Goal: Task Accomplishment & Management: Use online tool/utility

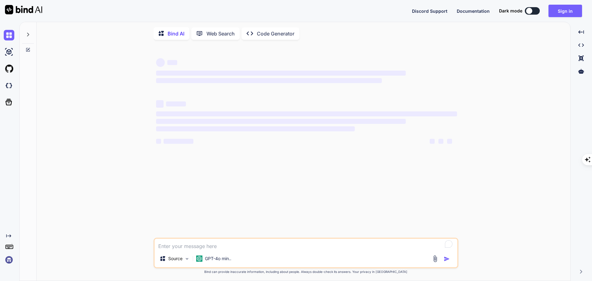
type textarea "x"
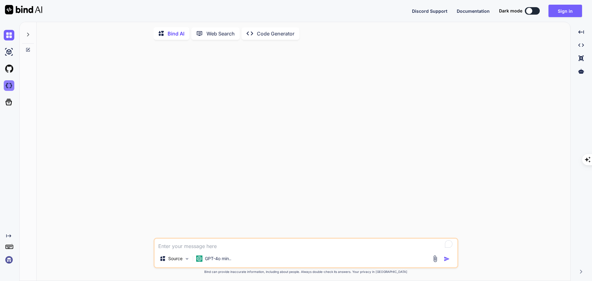
click at [9, 86] on img at bounding box center [9, 85] width 11 height 11
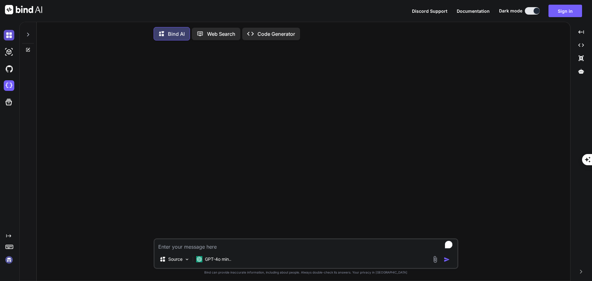
click at [11, 37] on img at bounding box center [9, 35] width 11 height 11
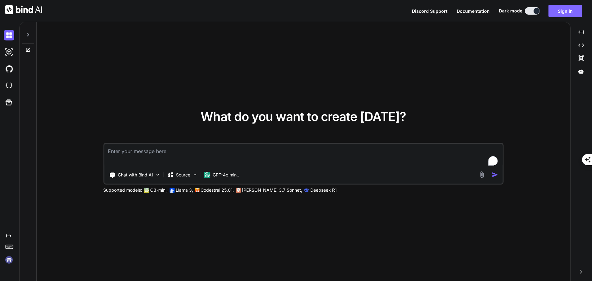
click at [555, 13] on button "Sign in" at bounding box center [565, 11] width 34 height 12
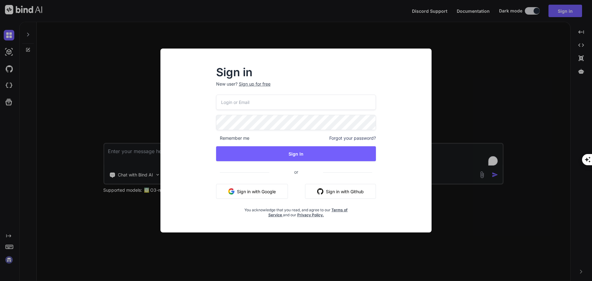
click at [264, 191] on button "Sign in with Google" at bounding box center [252, 191] width 72 height 15
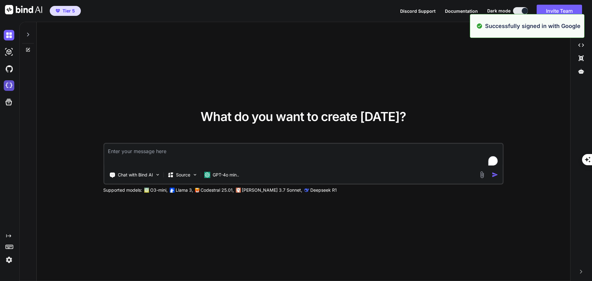
click at [6, 84] on img at bounding box center [9, 85] width 11 height 11
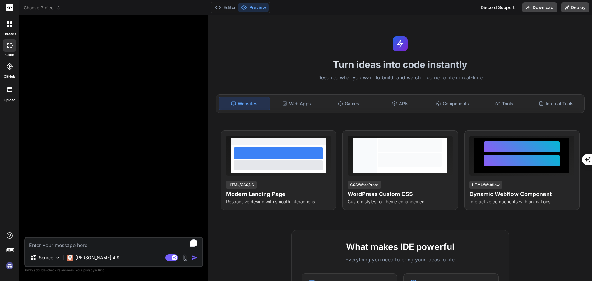
click at [105, 245] on textarea "To enrich screen reader interactions, please activate Accessibility in Grammarl…" at bounding box center [113, 243] width 177 height 11
click at [9, 266] on img at bounding box center [9, 265] width 11 height 11
click at [77, 246] on textarea "To enrich screen reader interactions, please activate Accessibility in Grammarl…" at bounding box center [113, 243] width 177 height 11
click at [89, 259] on p "Claude 4 S.." at bounding box center [99, 257] width 46 height 6
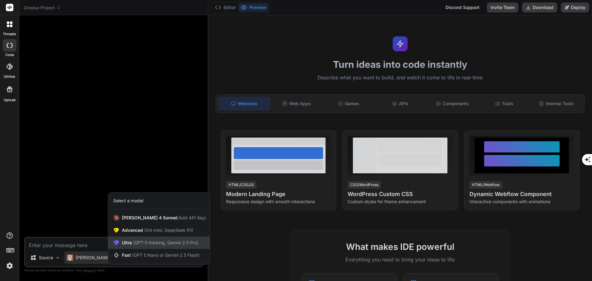
click at [131, 244] on span "Ultra (GPT-5 thinking, Gemini 2.5 Pro)" at bounding box center [160, 242] width 76 height 6
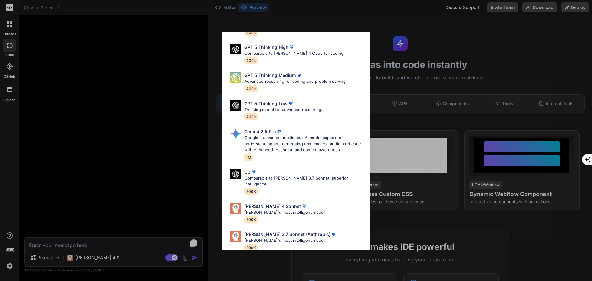
scroll to position [50, 0]
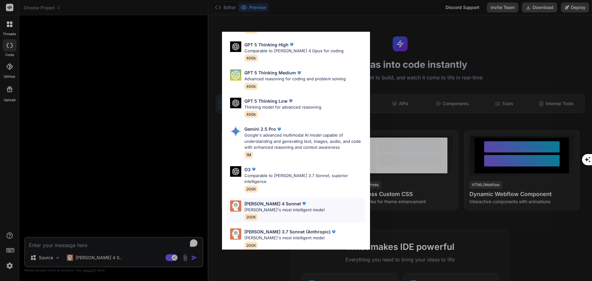
click at [282, 207] on p "Claude's most intelligent model" at bounding box center [284, 210] width 80 height 6
type textarea "x"
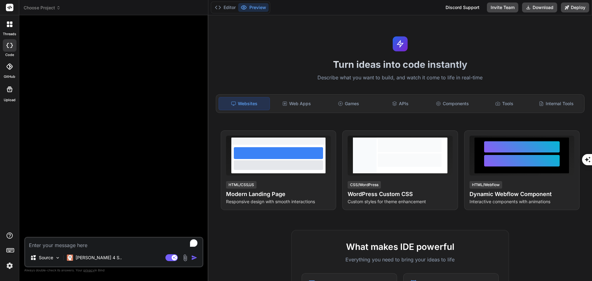
click at [103, 242] on textarea "To enrich screen reader interactions, please activate Accessibility in Grammarl…" at bounding box center [113, 243] width 177 height 11
type textarea "i"
type textarea "x"
type textarea "i"
type textarea "x"
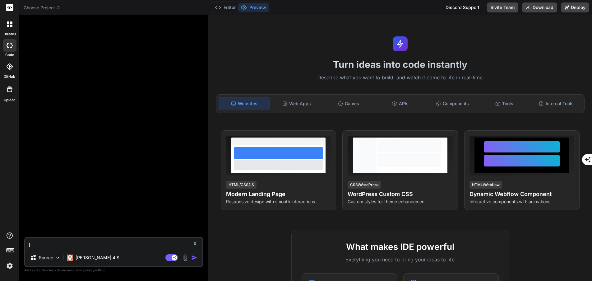
type textarea "i w"
type textarea "x"
type textarea "i wa"
type textarea "x"
type textarea "i wan"
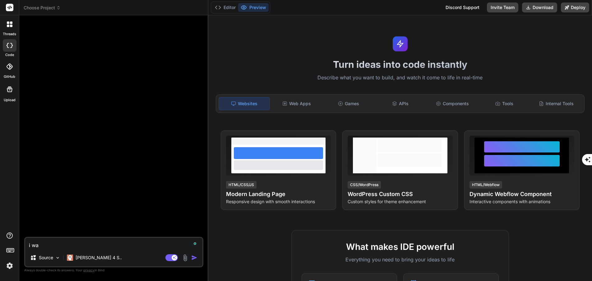
type textarea "x"
type textarea "i want"
type textarea "x"
type textarea "i want"
type textarea "x"
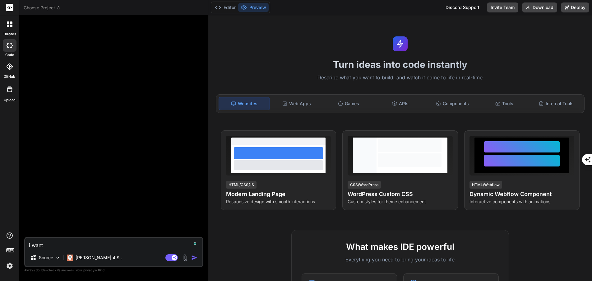
type textarea "i want t"
type textarea "x"
type textarea "i want to"
type textarea "x"
type textarea "i want to"
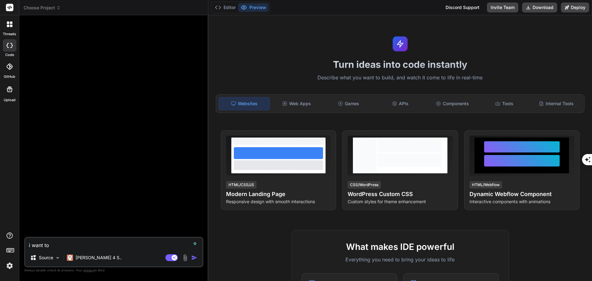
type textarea "x"
type textarea "i want to c"
type textarea "x"
type textarea "i want to cr"
type textarea "x"
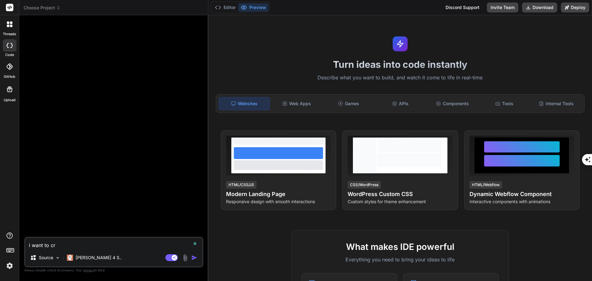
type textarea "i want to cre"
type textarea "x"
type textarea "i want to crea"
type textarea "x"
type textarea "i want to creat"
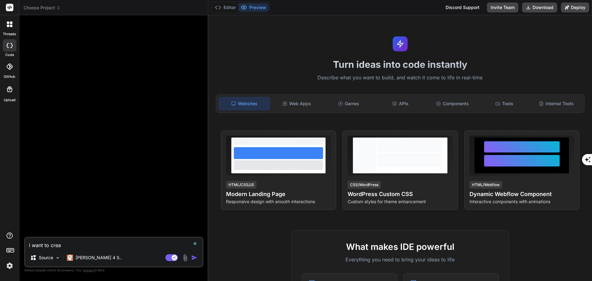
type textarea "x"
type textarea "i want to creat"
type textarea "x"
type textarea "i want to creat a"
type textarea "x"
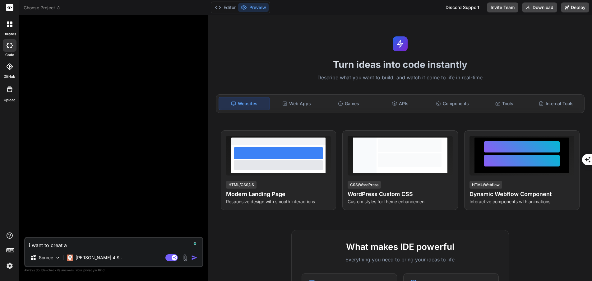
type textarea "i want to creat an"
type textarea "x"
type textarea "i want to creat an"
type textarea "x"
type textarea "i want to creat an a"
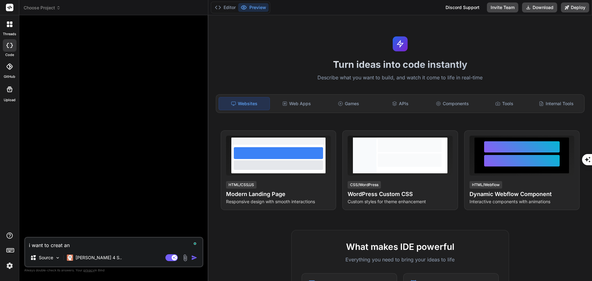
type textarea "x"
type textarea "i want to creat an ap"
type textarea "x"
type textarea "i want to creat an app"
type textarea "x"
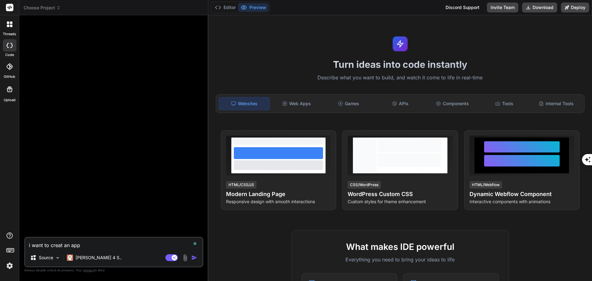
type textarea "i want to creat an app"
type textarea "x"
type textarea "i want to creat an app w"
type textarea "x"
type textarea "i want to creat an app wh"
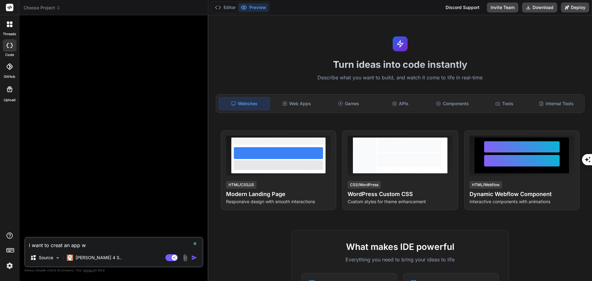
type textarea "x"
type textarea "i want to creat an app whe"
type textarea "x"
type textarea "i want to creat an app wher"
type textarea "x"
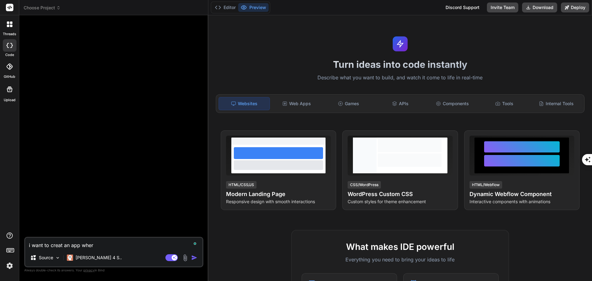
type textarea "i want to creat an app wherr"
type textarea "x"
type textarea "i want to creat an app wher"
type textarea "x"
type textarea "i want to creat an app whe"
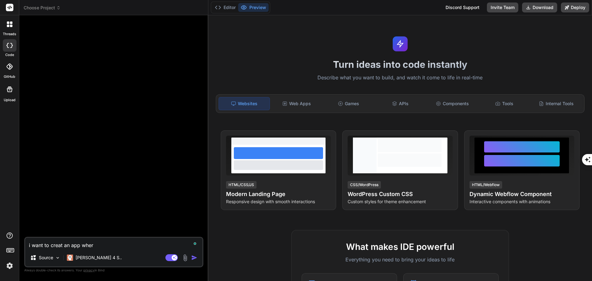
type textarea "x"
type textarea "i want to creat an app wher"
type textarea "x"
type textarea "i want to creat an app where"
type textarea "x"
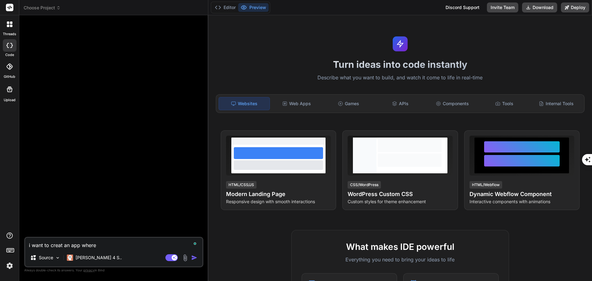
type textarea "i want to creat an app where"
type textarea "x"
type textarea "i want to creat an app where i"
type textarea "x"
type textarea "i want to creat an app where i"
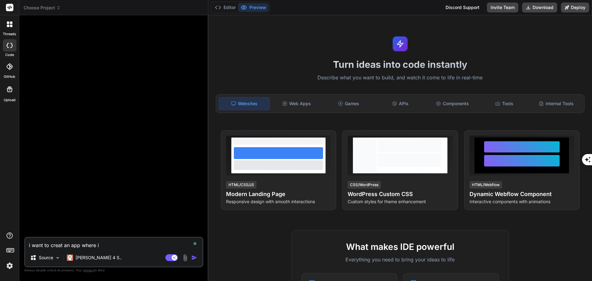
type textarea "x"
type textarea "i want to creat an app where i c"
type textarea "x"
type textarea "i want to creat an app where i ca"
type textarea "x"
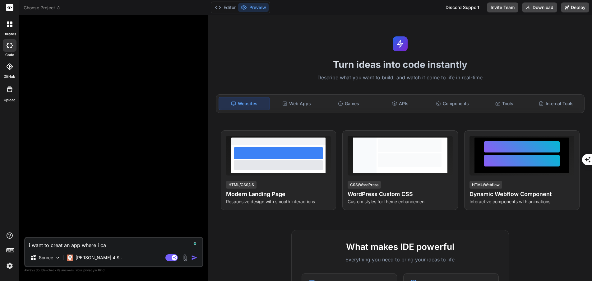
type textarea "i want to creat an app where i can"
type textarea "x"
type textarea "i want to creat an app where i can"
type textarea "x"
type textarea "i want to creat an app where i can u"
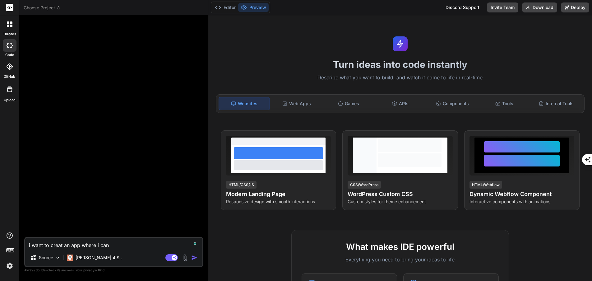
type textarea "x"
type textarea "i want to creat an app where i can up"
type textarea "x"
type textarea "i want to creat an app where i can upl"
type textarea "x"
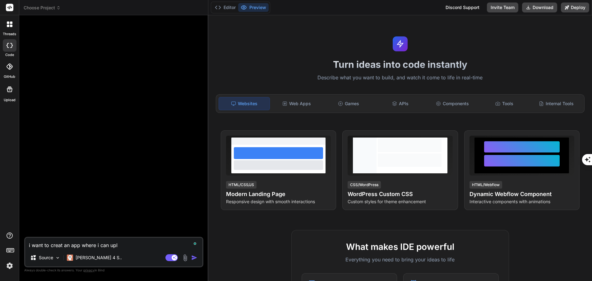
type textarea "i want to creat an app where i can uplo"
type textarea "x"
type textarea "i want to creat an app where i can uploa"
type textarea "x"
type textarea "i want to creat an app where i can upload"
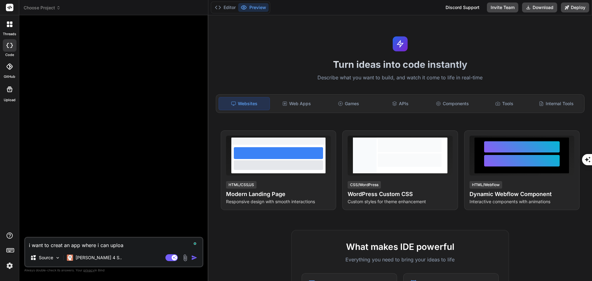
type textarea "x"
type textarea "i want to creat an app where i can upload"
type textarea "x"
type textarea "i want to creat an app where i can upload a"
type textarea "x"
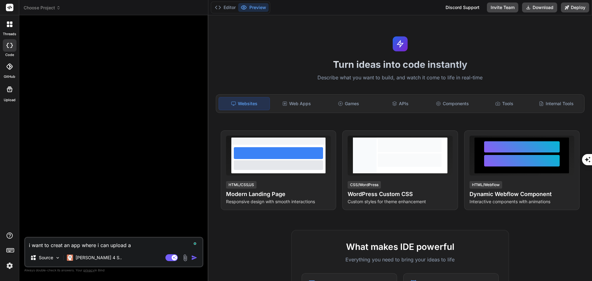
type textarea "i want to creat an app where i can upload a"
type textarea "x"
type textarea "i want to creat an app where i can upload a"
type textarea "x"
type textarea "i want to creat an app where i can upload an"
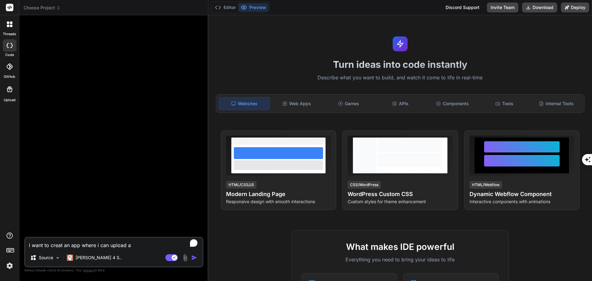
type textarea "x"
type textarea "i want to creat an app where i can upload an"
type textarea "x"
type textarea "i want to creat an app where i can upload an o"
type textarea "x"
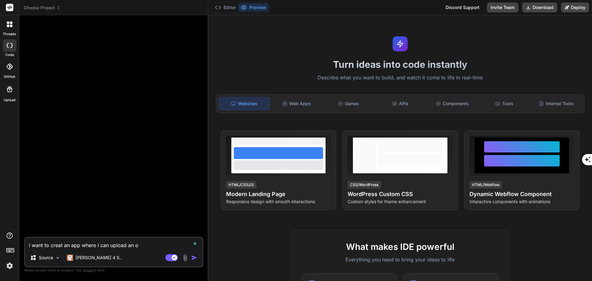
type textarea "i want to creat an app where i can upload an"
type textarea "x"
type textarea "i want to creat an app where i can upload an p"
type textarea "x"
type textarea "i want to creat an app where i can upload an pi"
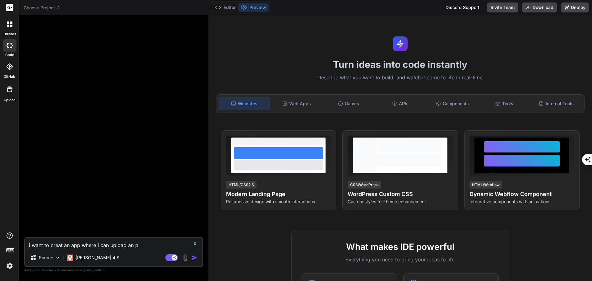
type textarea "x"
type textarea "i want to creat an app where i can upload an pix"
type textarea "x"
type textarea "i want to creat an app where i can upload an pixe"
type textarea "x"
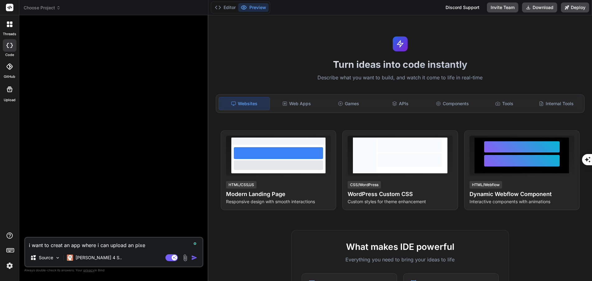
type textarea "i want to creat an app where i can upload an pixel"
type textarea "x"
type textarea "i want to creat an app where i can upload an pixel"
type textarea "x"
type textarea "i want to creat an app where i can upload an pixel i"
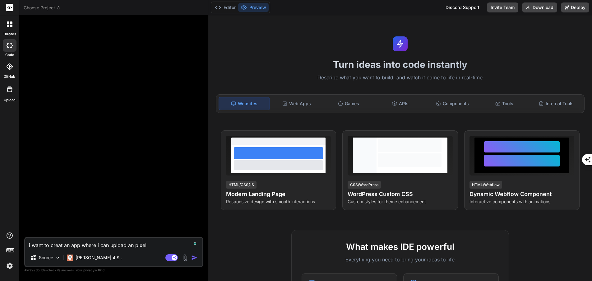
type textarea "x"
type textarea "i want to creat an app where i can upload an pixel im"
type textarea "x"
type textarea "i want to creat an app where i can upload an pixel ima"
type textarea "x"
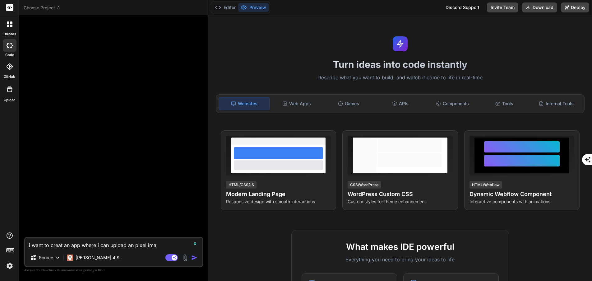
type textarea "i want to creat an app where i can upload an pixel imag"
type textarea "x"
type textarea "i want to creat an app where i can upload an pixel image"
type textarea "x"
type textarea "i want to creat an app where i can upload an pixel image"
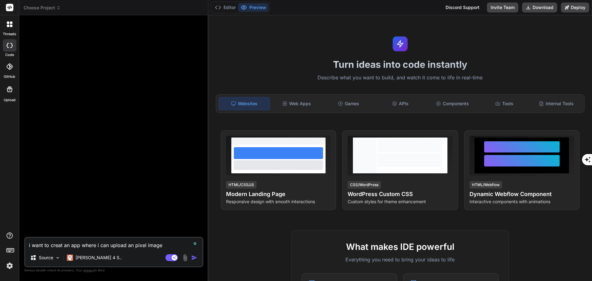
type textarea "x"
type textarea "i want to creat an app where i can upload an pixel image a"
type textarea "x"
type textarea "i want to creat an app where i can upload an pixel image an"
type textarea "x"
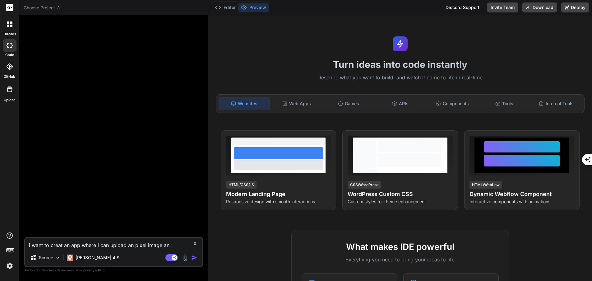
type textarea "i want to creat an app where i can upload an pixel image and"
type textarea "x"
type textarea "i want to creat an app where i can upload an pixel image and"
type textarea "x"
type textarea "i want to creat an app where i can upload an pixel image and t"
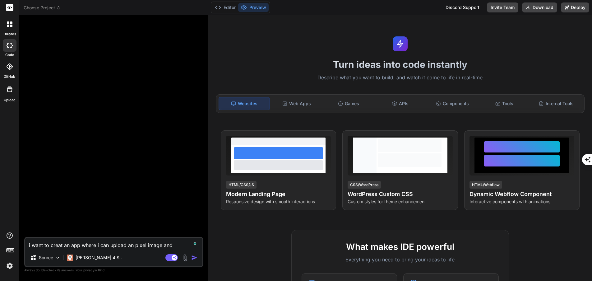
type textarea "x"
type textarea "i want to creat an app where i can upload an pixel image and th"
type textarea "x"
type textarea "i want to creat an app where i can upload an pixel image and the"
type textarea "x"
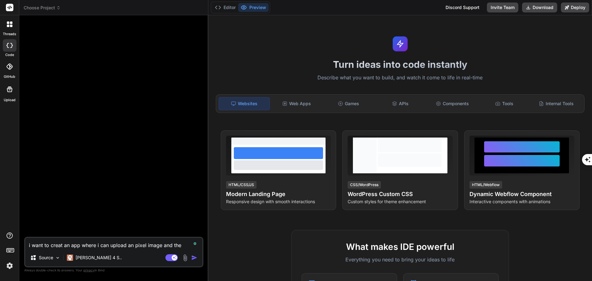
type textarea "i want to creat an app where i can upload an pixel image and the"
type textarea "x"
type textarea "i want to creat an app where i can upload an pixel image and the a"
type textarea "x"
type textarea "i want to creat an app where i can upload an pixel image and the ap"
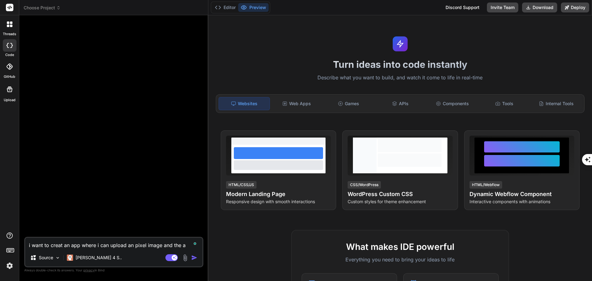
type textarea "x"
type textarea "i want to creat an app where i can upload an pixel image and the app"
type textarea "x"
type textarea "i want to creat an app where i can upload an pixel image and the app"
type textarea "x"
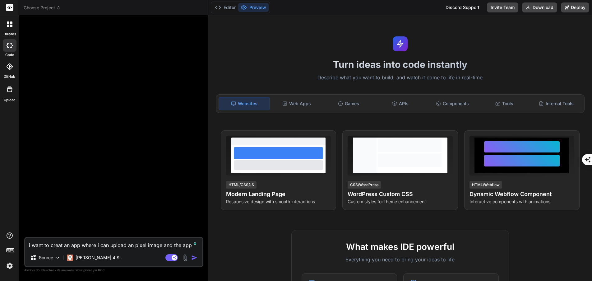
type textarea "i want to creat an app where i can upload an pixel image and the app i"
type textarea "x"
type textarea "i want to creat an app where i can upload an pixel image and the app id"
type textarea "x"
type textarea "i want to creat an app where i can upload an pixel image and the app ide"
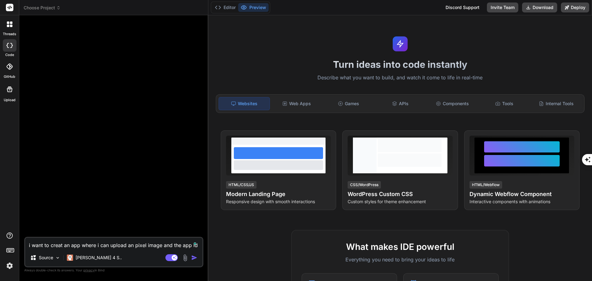
type textarea "x"
type textarea "i want to creat an app where i can upload an pixel image and the app iden"
type textarea "x"
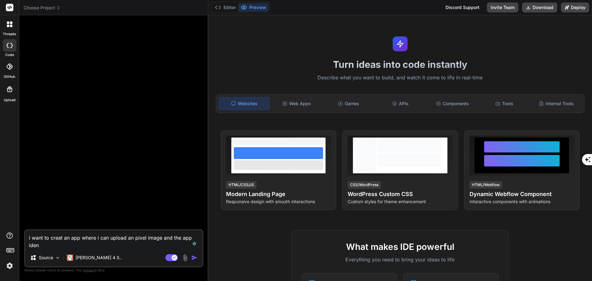
type textarea "i want to creat an app where i can upload an pixel image and the app ident"
type textarea "x"
type textarea "i want to creat an app where i can upload an pixel image and the app identi"
type textarea "x"
type textarea "i want to creat an app where i can upload an pixel image and the app identif"
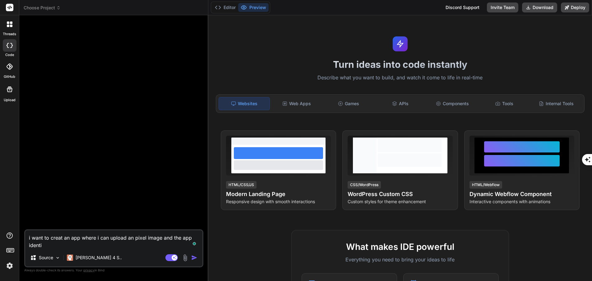
type textarea "x"
type textarea "i want to creat an app where i can upload an pixel image and the app identifi"
type textarea "x"
type textarea "i want to creat an app where i can upload an pixel image and the app identifie"
type textarea "x"
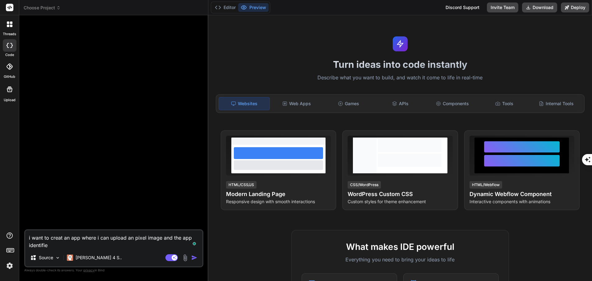
type textarea "i want to creat an app where i can upload an pixel image and the app identifiew"
type textarea "x"
type textarea "i want to creat an app where i can upload an pixel image and the app identifie"
type textarea "x"
type textarea "i want to creat an app where i can upload an pixel image and the app identifies"
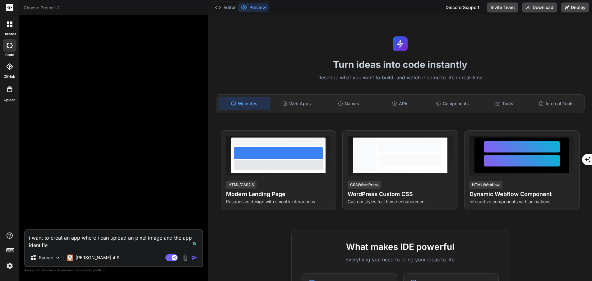
type textarea "x"
type textarea "i want to creat an app where i can upload an pixel image and the app identifies"
type textarea "x"
type textarea "i want to creat an app where i can upload an pixel image and the app identifies…"
type textarea "x"
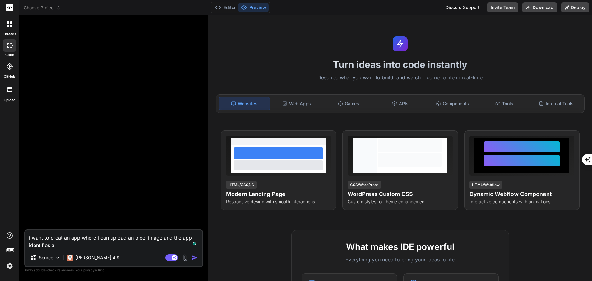
type textarea "i want to creat an app where i can upload an pixel image and the app identifies…"
type textarea "x"
type textarea "i want to creat an app where i can upload an pixel image and the app identifies…"
type textarea "x"
type textarea "i want to creat an app where i can upload an pixel image and the app identifies…"
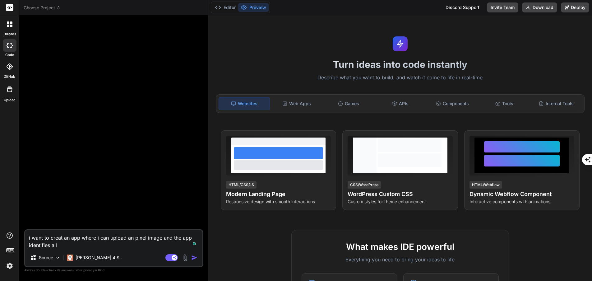
type textarea "x"
type textarea "i want to creat an app where i can upload an pixel image and the app identifies…"
type textarea "x"
type textarea "i want to creat an app where i can upload an pixel image and the app identifies…"
type textarea "x"
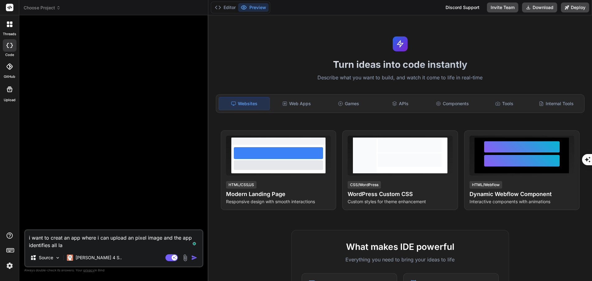
type textarea "i want to creat an app where i can upload an pixel image and the app identifies…"
type textarea "x"
type textarea "i want to creat an app where i can upload an pixel image and the app identifies…"
type textarea "x"
type textarea "i want to creat an app where i can upload an pixel image and the app identifies…"
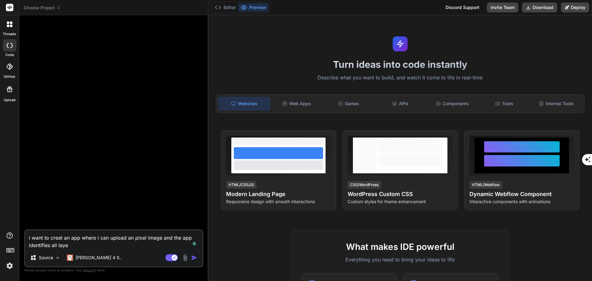
type textarea "x"
type textarea "i want to creat an app where i can upload an pixel image and the app identifies…"
click at [192, 257] on img "button" at bounding box center [194, 257] width 6 height 6
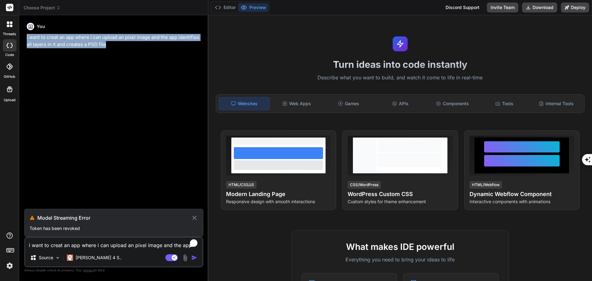
drag, startPoint x: 109, startPoint y: 46, endPoint x: 25, endPoint y: 37, distance: 84.1
click at [25, 37] on div "You i want to creat an app where i can upload an pixel image and the app identi…" at bounding box center [113, 150] width 179 height 260
copy p "i want to creat an app where i can upload an pixel image and the app identifies…"
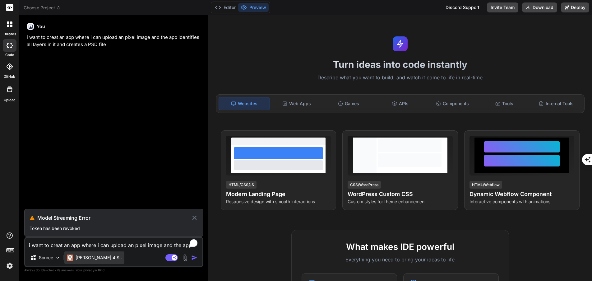
click at [80, 258] on p "[PERSON_NAME] 4 S.." at bounding box center [99, 257] width 46 height 6
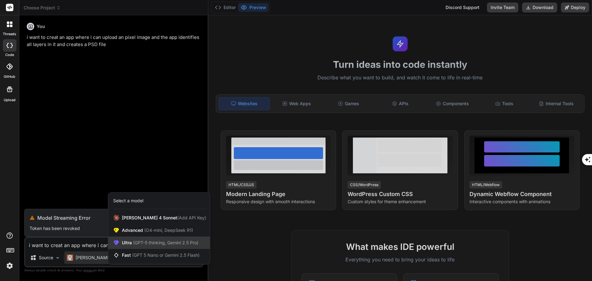
click at [142, 246] on div "Ultra (GPT-5 thinking, Gemini 2.5 Pro)" at bounding box center [159, 242] width 102 height 12
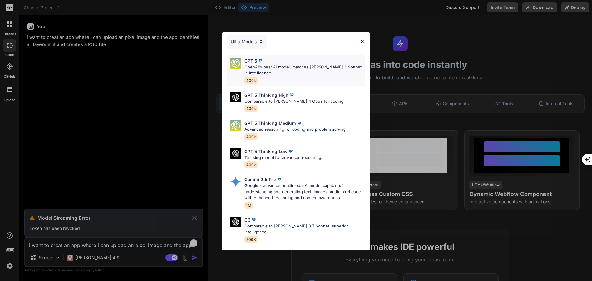
click at [306, 70] on p "OpenAI's best AI model, matches [PERSON_NAME] 4 Sonnet in Intelligence" at bounding box center [304, 70] width 121 height 12
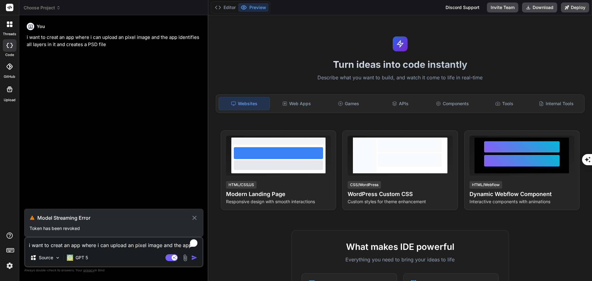
click at [115, 246] on textarea "i want to creat an app where i can upload an pixel image and the app identifies…" at bounding box center [113, 243] width 177 height 11
paste textarea "i want to creat an app where i can upload an pixel image and the app identifies…"
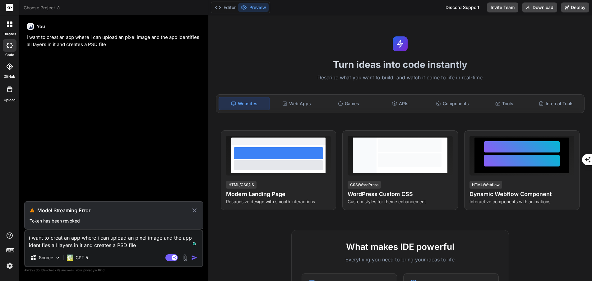
click at [154, 246] on textarea "i want to creat an app where i can upload an pixel image and the app identifies…" at bounding box center [113, 239] width 177 height 19
click at [136, 247] on textarea "i want to creat an app where i can upload an pixel image and the app identifies…" at bounding box center [113, 239] width 177 height 19
click at [193, 211] on icon at bounding box center [194, 210] width 4 height 4
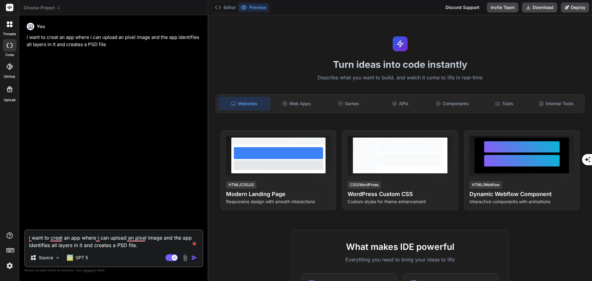
click at [195, 257] on img "button" at bounding box center [194, 257] width 6 height 6
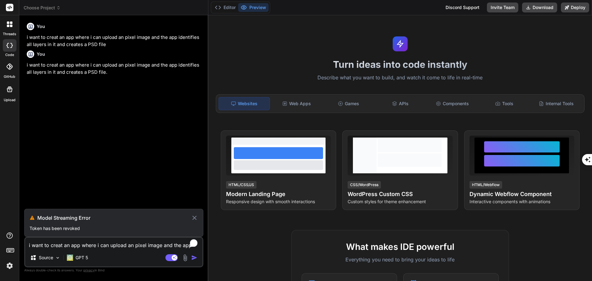
click at [86, 228] on p "Token has been revoked" at bounding box center [114, 228] width 169 height 6
click at [73, 258] on div "GPT 5" at bounding box center [77, 257] width 21 height 6
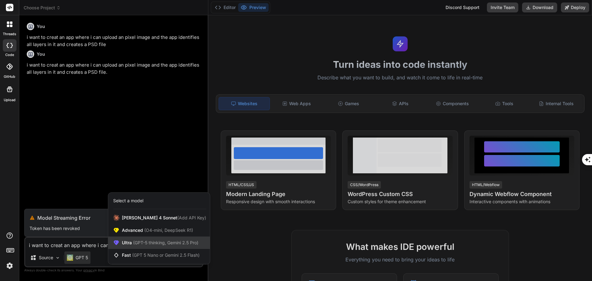
click at [146, 242] on span "(GPT-5 thinking, Gemini 2.5 Pro)" at bounding box center [165, 242] width 67 height 5
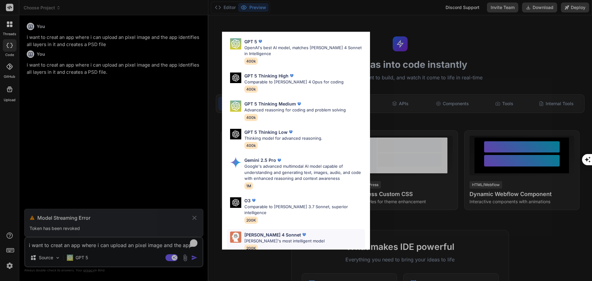
scroll to position [0, 0]
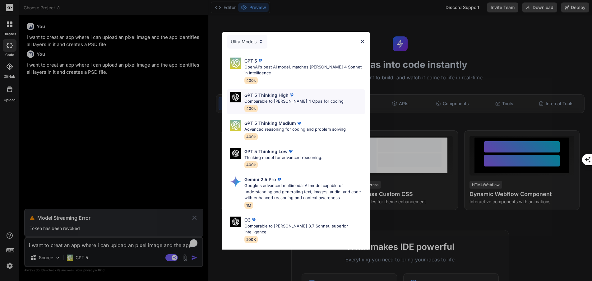
click at [284, 97] on p "GPT 5 Thinking High" at bounding box center [266, 95] width 44 height 7
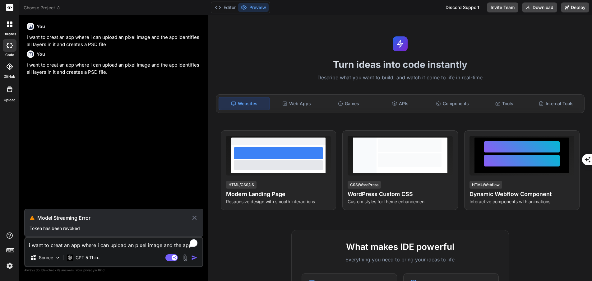
click at [193, 217] on icon at bounding box center [194, 217] width 7 height 7
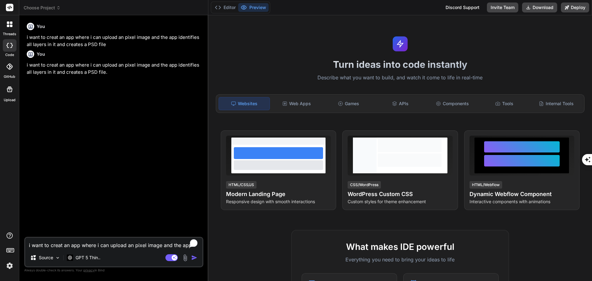
click at [192, 258] on img "button" at bounding box center [194, 257] width 6 height 6
click at [106, 250] on div "i want to creat an app where i can upload an pixel image and the app identifies…" at bounding box center [113, 252] width 179 height 30
click at [103, 247] on textarea "i want to creat an app where i can upload an pixel image and the app identifies…" at bounding box center [113, 243] width 177 height 11
paste textarea "i want to creat an app where i can upload an pixel image and the app identifies…"
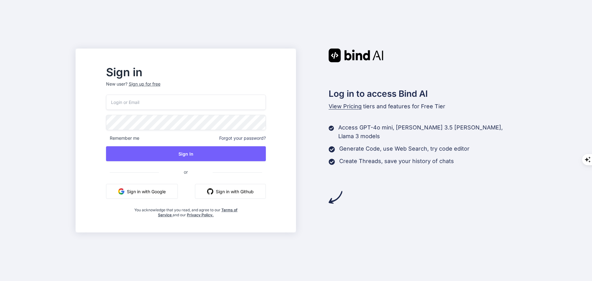
click at [164, 195] on button "Sign in with Google" at bounding box center [142, 191] width 72 height 15
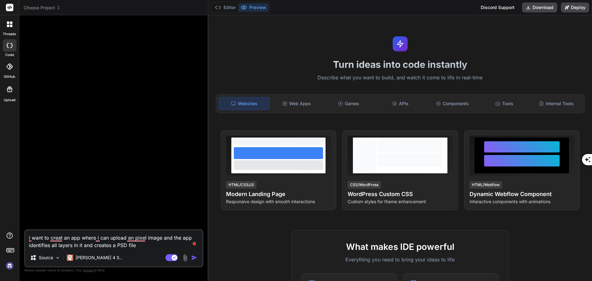
click at [46, 10] on span "Choose Project" at bounding box center [42, 8] width 37 height 6
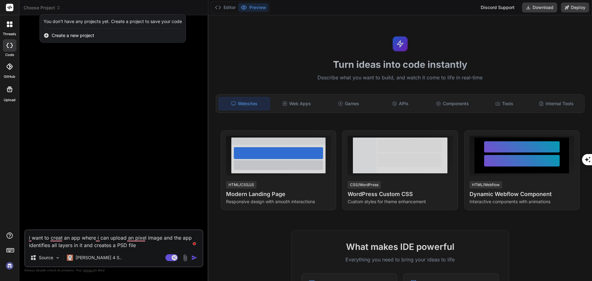
click at [70, 24] on div "You don't have any projects yet. Create a project to save your code" at bounding box center [113, 21] width 138 height 6
click at [50, 9] on div at bounding box center [296, 140] width 592 height 281
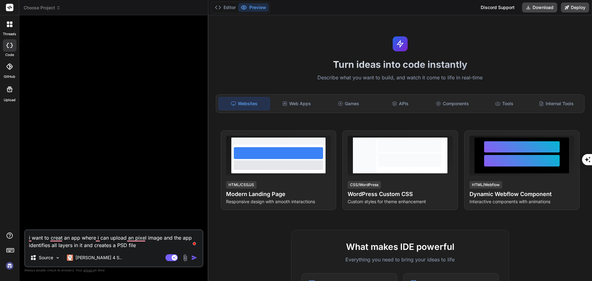
click at [49, 7] on span "Choose Project" at bounding box center [42, 8] width 37 height 6
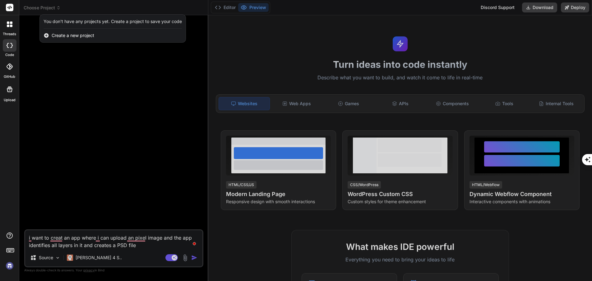
click at [49, 7] on div at bounding box center [296, 140] width 592 height 281
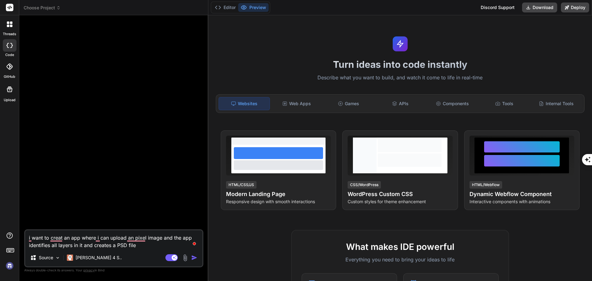
click at [10, 66] on icon at bounding box center [9, 66] width 6 height 6
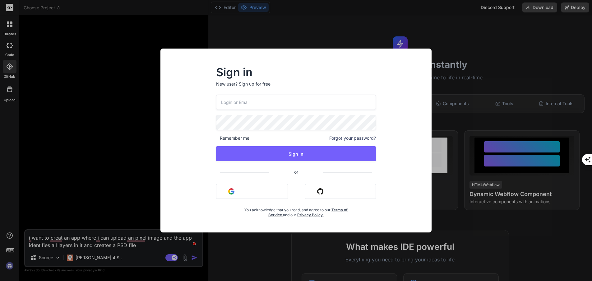
click at [245, 188] on button "Sign in with Google" at bounding box center [252, 191] width 72 height 15
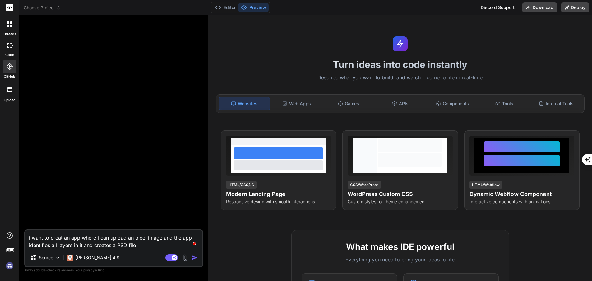
click at [195, 257] on img "button" at bounding box center [194, 257] width 6 height 6
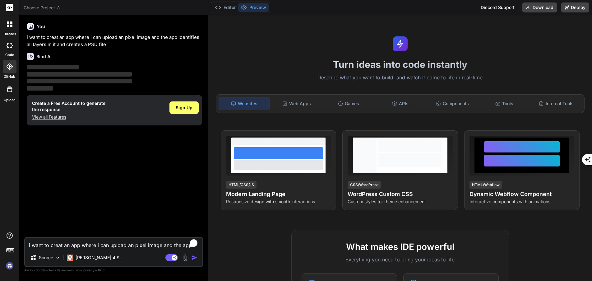
click at [12, 66] on icon at bounding box center [10, 66] width 6 height 6
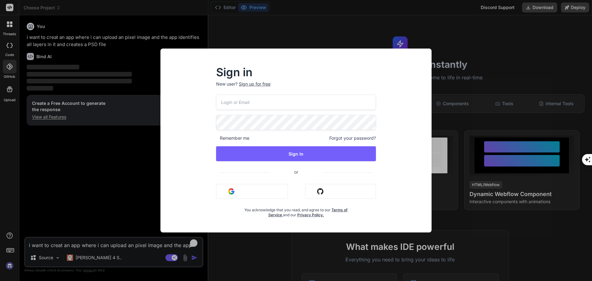
click at [241, 192] on button "Sign in with Google" at bounding box center [252, 191] width 72 height 15
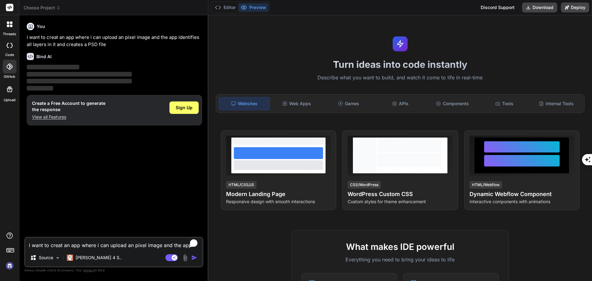
click at [10, 24] on icon at bounding box center [10, 24] width 6 height 6
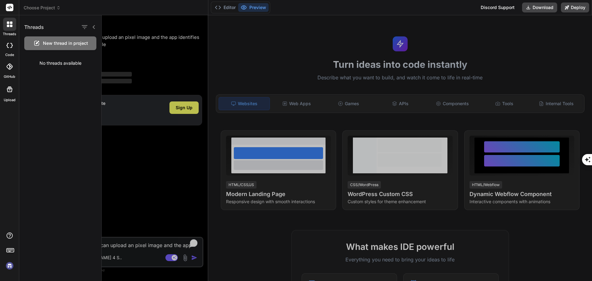
click at [11, 49] on div at bounding box center [10, 45] width 14 height 12
type textarea "x"
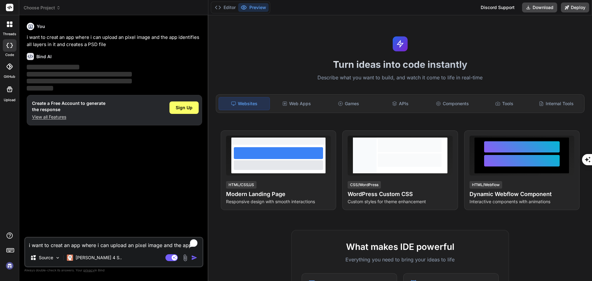
click at [35, 10] on span "Choose Project" at bounding box center [42, 8] width 37 height 6
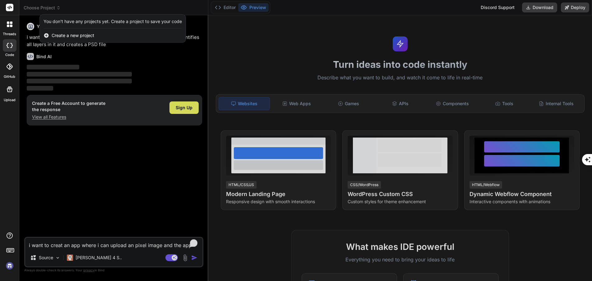
click at [76, 22] on div "You don't have any projects yet. Create a project to save your code" at bounding box center [113, 21] width 138 height 6
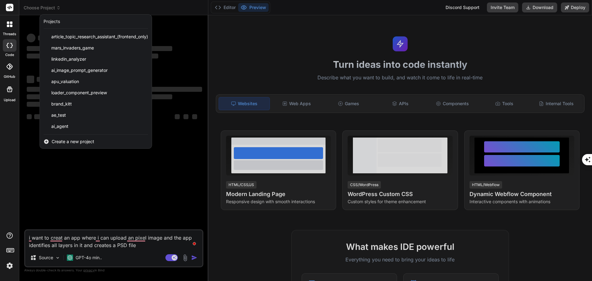
click at [52, 8] on div at bounding box center [296, 140] width 592 height 281
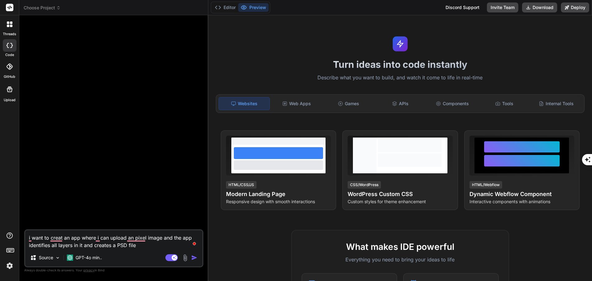
click at [195, 258] on img "button" at bounding box center [194, 257] width 6 height 6
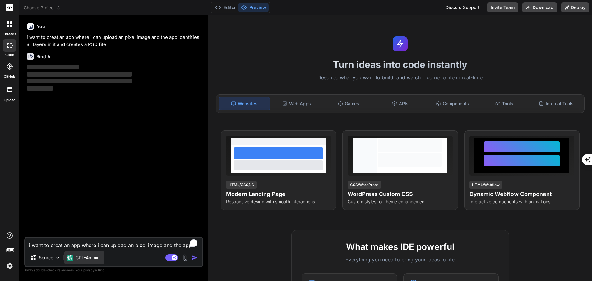
click at [94, 254] on p "GPT-4o min.." at bounding box center [89, 257] width 26 height 6
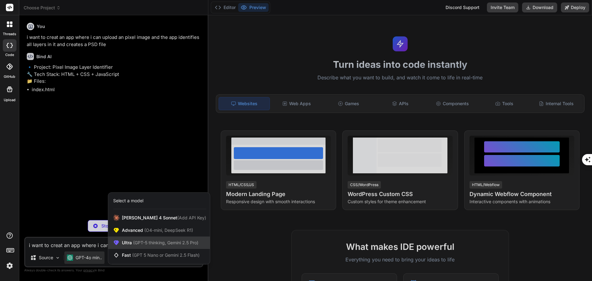
click at [138, 239] on div "Ultra (GPT-5 thinking, Gemini 2.5 Pro)" at bounding box center [159, 242] width 102 height 12
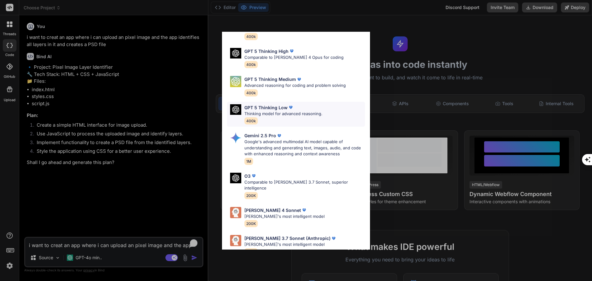
scroll to position [50, 0]
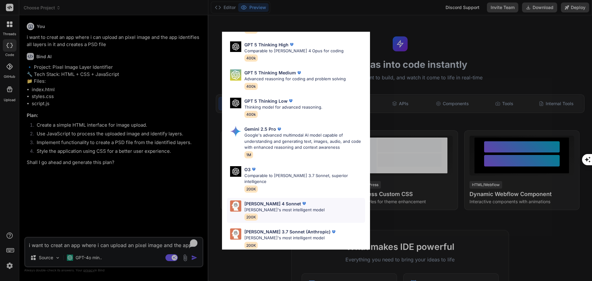
click at [270, 200] on p "[PERSON_NAME] 4 Sonnet" at bounding box center [272, 203] width 57 height 7
type textarea "x"
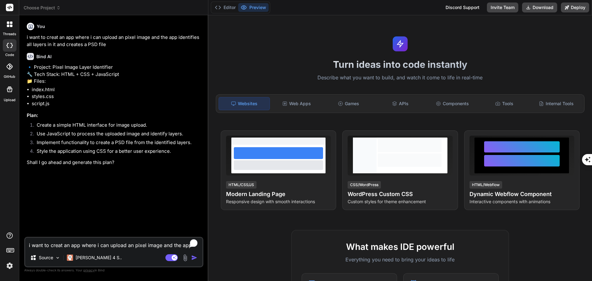
click at [85, 246] on textarea "i want to creat an app where i can upload an pixel image and the app identifies…" at bounding box center [113, 243] width 177 height 11
type textarea "y"
type textarea "x"
type textarea "ye"
type textarea "x"
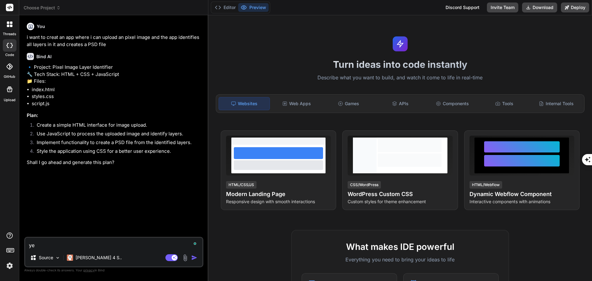
type textarea "yes"
type textarea "x"
type textarea "yes"
type textarea "x"
type textarea "yes -"
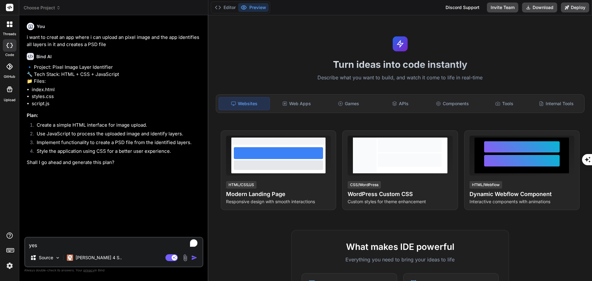
type textarea "x"
type textarea "yes -"
type textarea "x"
type textarea "yes - m"
type textarea "x"
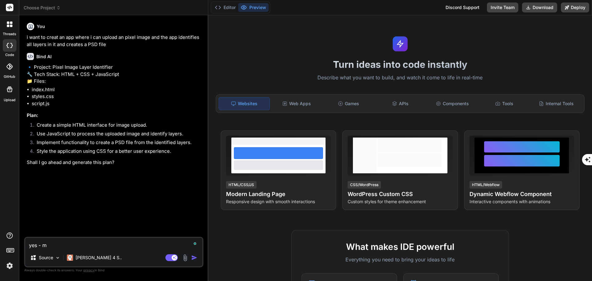
type textarea "yes - mi"
type textarea "x"
type textarea "yes - mig"
type textarea "x"
type textarea "yes - migh"
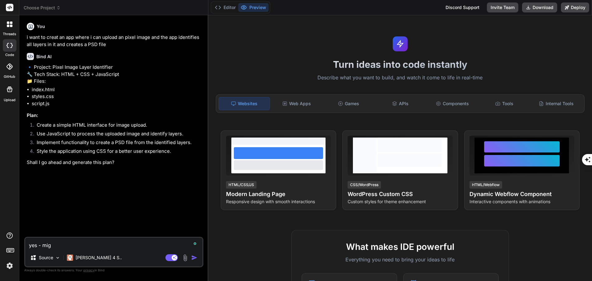
type textarea "x"
type textarea "yes - might"
type textarea "x"
type textarea "yes - might"
type textarea "x"
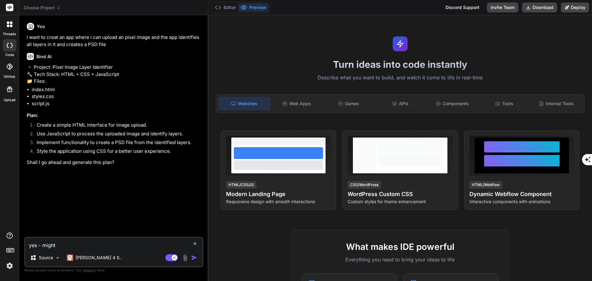
type textarea "yes - might n"
type textarea "x"
type textarea "yes - might ne"
type textarea "x"
type textarea "yes - might nee"
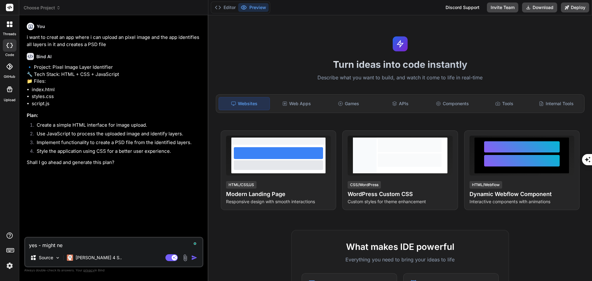
type textarea "x"
type textarea "yes - might need"
type textarea "x"
type textarea "yes - might need"
type textarea "x"
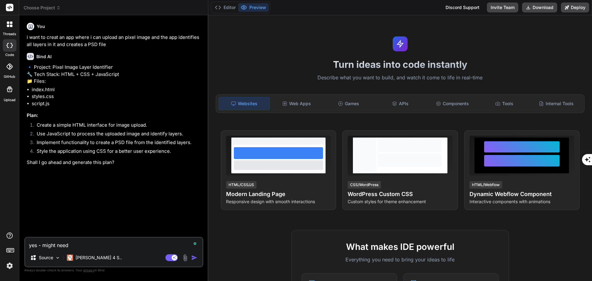
type textarea "yes - might need a"
type textarea "x"
type textarea "yes - might need an"
type textarea "x"
type textarea "yes - might need an"
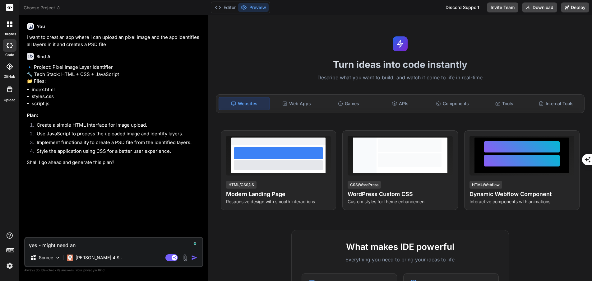
type textarea "x"
type textarea "yes - might need an a"
type textarea "x"
type textarea "yes - might need an ai"
type textarea "x"
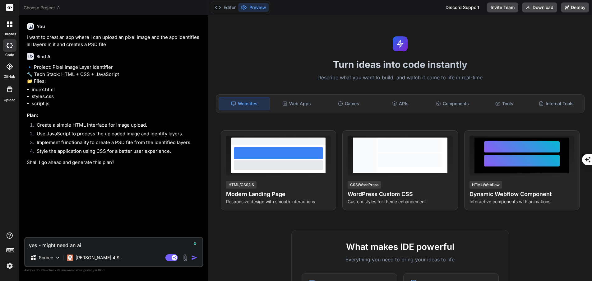
type textarea "yes - might need an ai"
type textarea "x"
type textarea "yes - might need an ai d"
type textarea "x"
type textarea "yes - might need an ai"
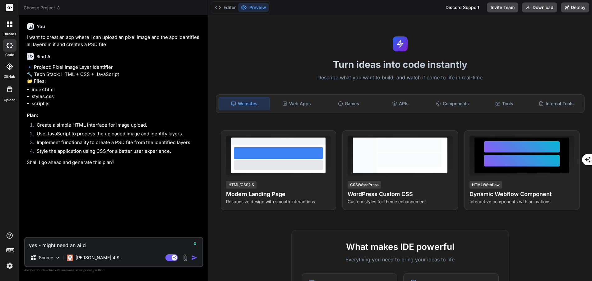
type textarea "x"
type textarea "yes - might need an ai f"
type textarea "x"
type textarea "yes - might need an ai fo"
type textarea "x"
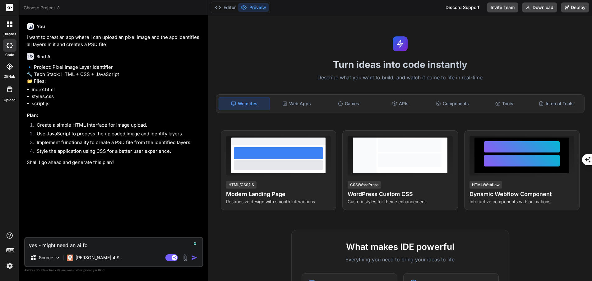
type textarea "yes - might need an ai for"
type textarea "x"
type textarea "yes - might need an ai for"
type textarea "x"
type textarea "yes - might need an ai for t"
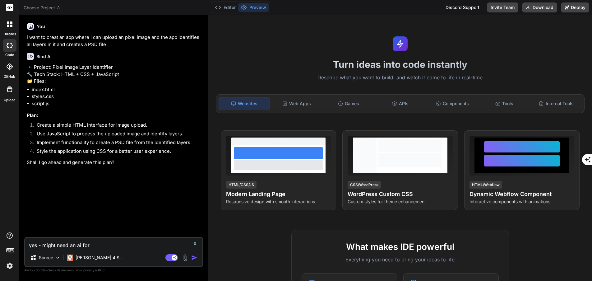
type textarea "x"
type textarea "yes - might need an ai for th"
type textarea "x"
type textarea "yes - might need an ai for thi"
type textarea "x"
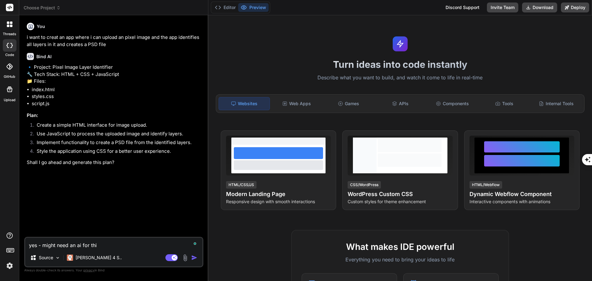
type textarea "yes - might need an ai for this"
type textarea "x"
type textarea "yes - might need an ai for this!"
type textarea "x"
type textarea "yes - might need an ai for this!?"
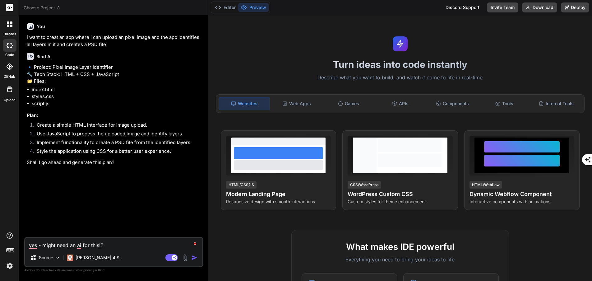
type textarea "x"
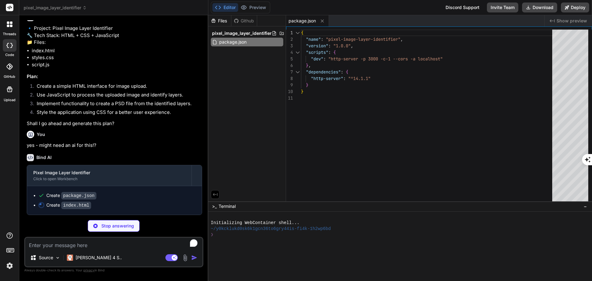
scroll to position [53, 0]
type textarea "x"
type textarea "<script src="script.js"></script> </body> </html>"
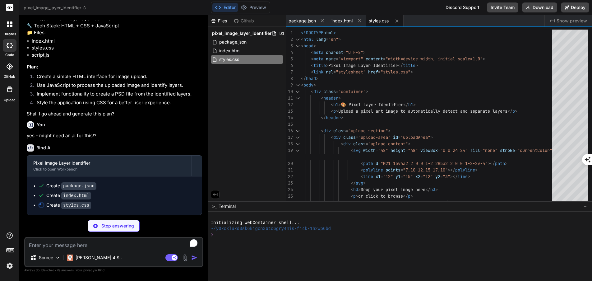
type textarea "x"
type textarea ".btn-primary, .btn-secondary { width: 100%; max-width: 300px; } }"
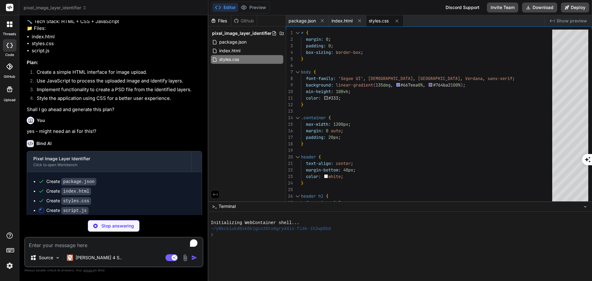
type textarea "x"
type textarea "return new Promise(resolve => setTimeout(resolve, ms)); } } // Initialize the a…"
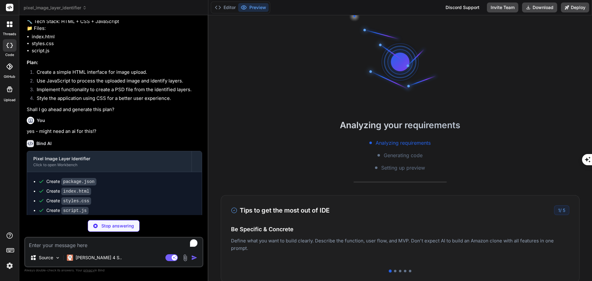
scroll to position [35, 0]
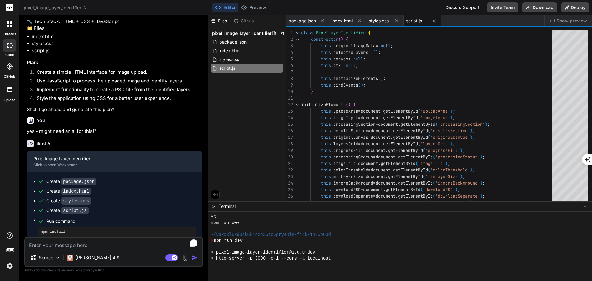
type textarea "x"
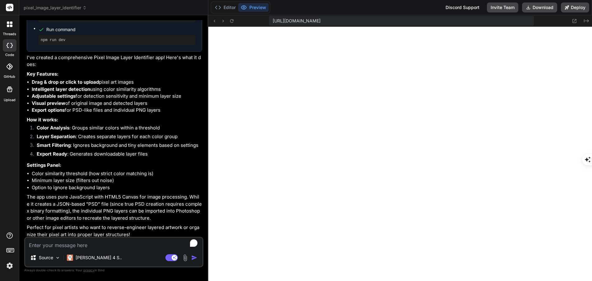
scroll to position [284, 0]
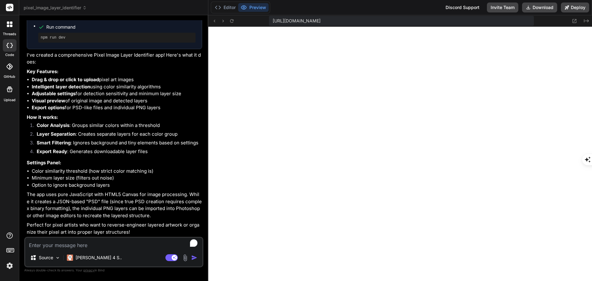
click at [121, 245] on textarea "To enrich screen reader interactions, please activate Accessibility in Grammarl…" at bounding box center [113, 243] width 177 height 11
click at [121, 242] on textarea "To enrich screen reader interactions, please activate Accessibility in Grammarl…" at bounding box center [113, 243] width 177 height 11
click at [107, 246] on textarea "To enrich screen reader interactions, please activate Accessibility in Grammarl…" at bounding box center [113, 243] width 177 height 11
type textarea "n"
type textarea "x"
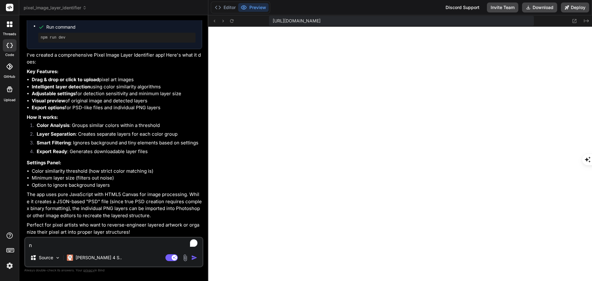
type textarea "no"
type textarea "x"
type textarea "no"
type textarea "x"
type textarea "no w"
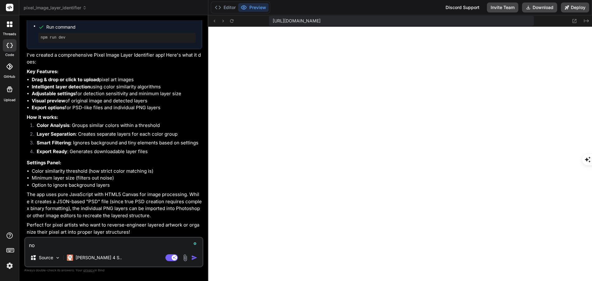
type textarea "x"
type textarea "no we"
type textarea "x"
type textarea "no we"
type textarea "x"
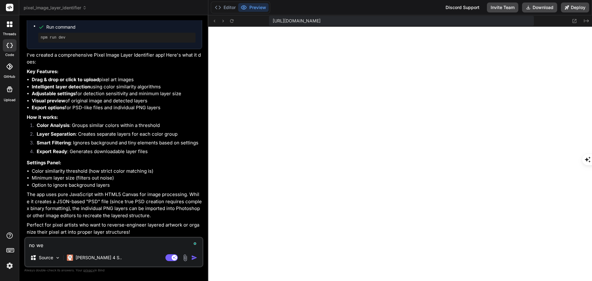
type textarea "no we n"
type textarea "x"
type textarea "no we ne"
type textarea "x"
type textarea "no we nee"
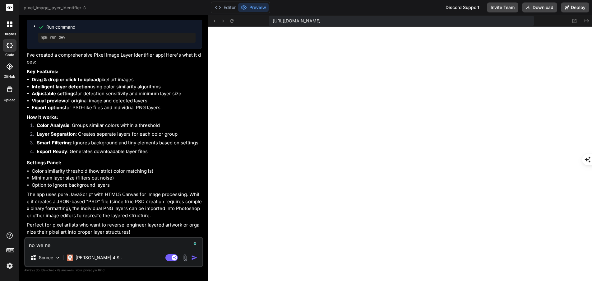
type textarea "x"
type textarea "no we need"
type textarea "x"
type textarea "no we need"
type textarea "x"
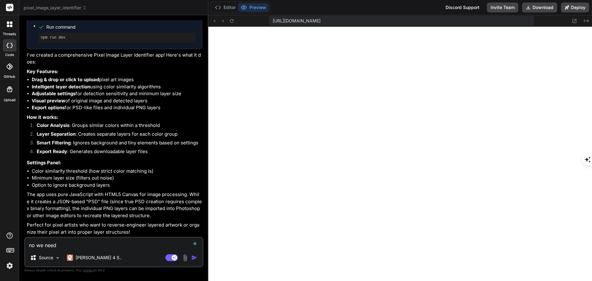
type textarea "no we need a"
type textarea "x"
type textarea "no we need an"
type textarea "x"
type textarea "no we need an"
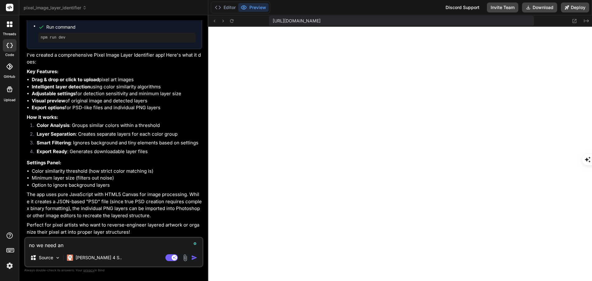
type textarea "x"
type textarea "no we need an a"
type textarea "x"
type textarea "no we need an ai"
type textarea "x"
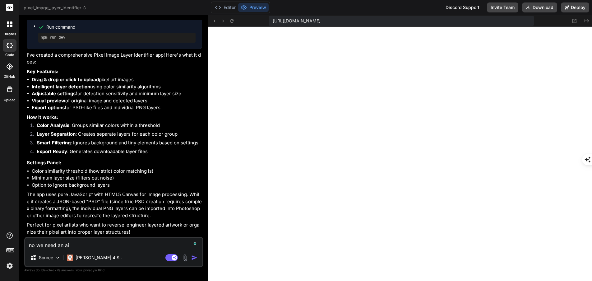
type textarea "no we need an ai"
type textarea "x"
type textarea "no we need an ai t"
type textarea "x"
type textarea "no we need an ai to"
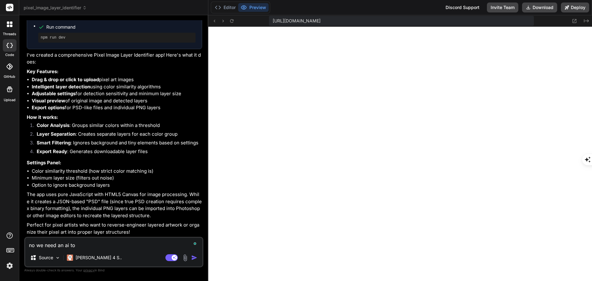
type textarea "x"
type textarea "no we need an ai to"
type textarea "x"
type textarea "no we need an ai to i"
type textarea "x"
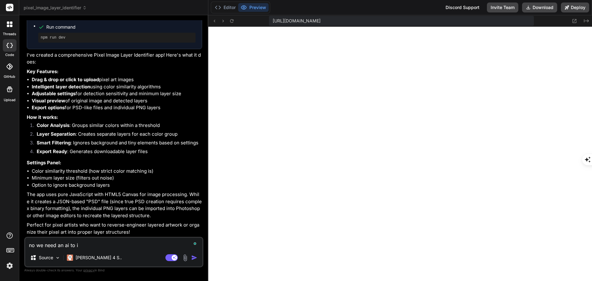
type textarea "no we need an ai to id"
type textarea "x"
type textarea "no we need an ai to ide"
type textarea "x"
type textarea "no we need an ai to iden"
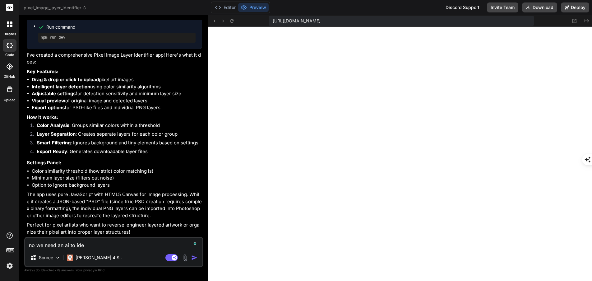
type textarea "x"
type textarea "no we need an ai to ident"
type textarea "x"
type textarea "no we need an ai to identi"
type textarea "x"
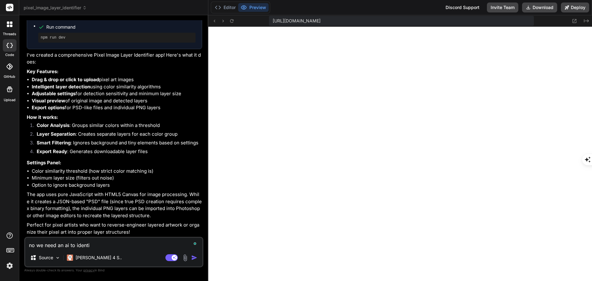
type textarea "no we need an ai to identif"
type textarea "x"
type textarea "no we need an ai to identifi"
type textarea "x"
type textarea "no we need an ai to identifi"
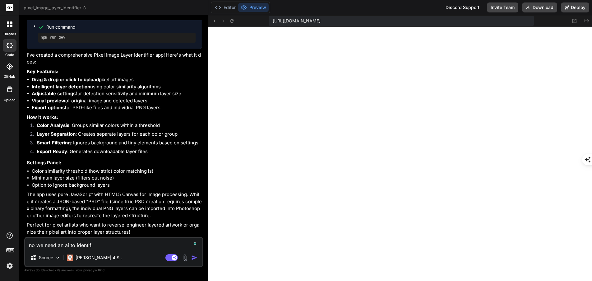
type textarea "x"
type textarea "no we need an ai to identifi t"
type textarea "x"
type textarea "no we need an ai to identifi th"
type textarea "x"
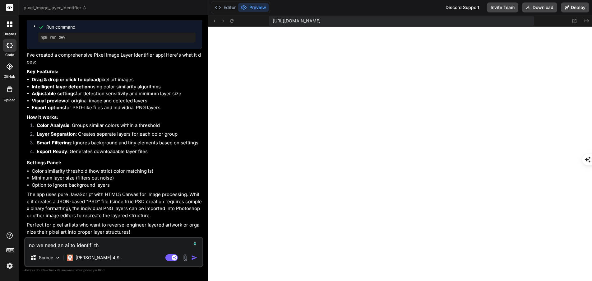
type textarea "no we need an ai to identifi the"
type textarea "x"
type textarea "no we need an ai to identifi the"
type textarea "x"
type textarea "no we need an ai to identifi the l"
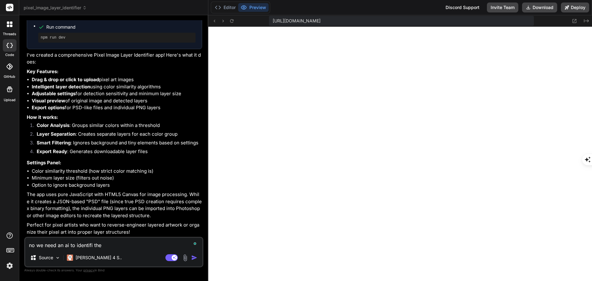
type textarea "x"
type textarea "no we need an ai to identifi the la"
type textarea "x"
type textarea "no we need an ai to identifi the lay"
type textarea "x"
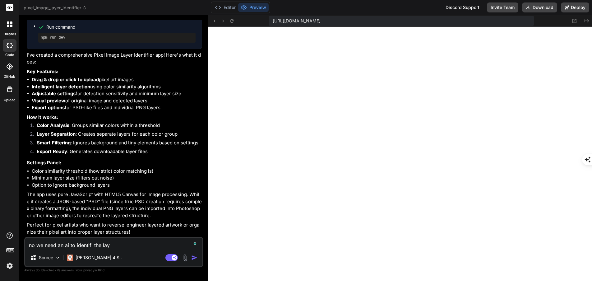
type textarea "no we need an ai to identifi the laye"
type textarea "x"
type textarea "no we need an ai to identifi the layes"
type textarea "x"
type textarea "no we need an ai to identifi the layes"
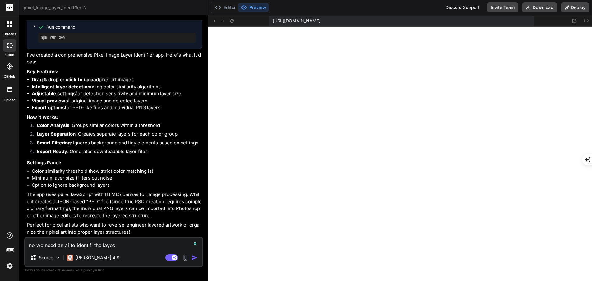
type textarea "x"
type textarea "no we need an ai to identifi the layes v"
type textarea "x"
type textarea "no we need an ai to identifi the layes vi"
type textarea "x"
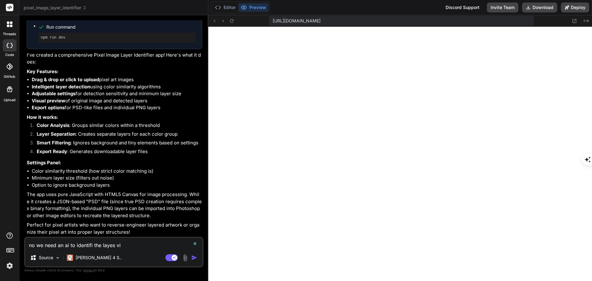
type textarea "no we need an ai to identifi the [PERSON_NAME]"
type textarea "x"
type textarea "no we need an ai to identifi the [PERSON_NAME]"
type textarea "x"
type textarea "no we need an ai to identifi the [PERSON_NAME]"
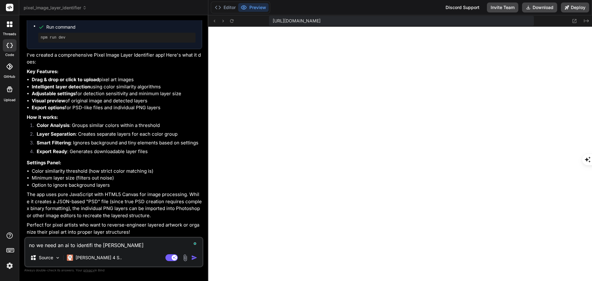
type textarea "x"
type textarea "no we need an ai to identifi the layes vi"
type textarea "x"
type textarea "no we need an ai to identifi the layes vis"
type textarea "x"
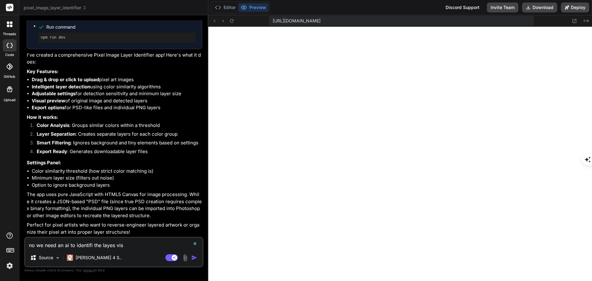
type textarea "no we need an ai to identifi the layes visu"
type textarea "x"
type textarea "no we need an ai to identifi the layes visua"
type textarea "x"
type textarea "no we need an ai to identifi the layes visual"
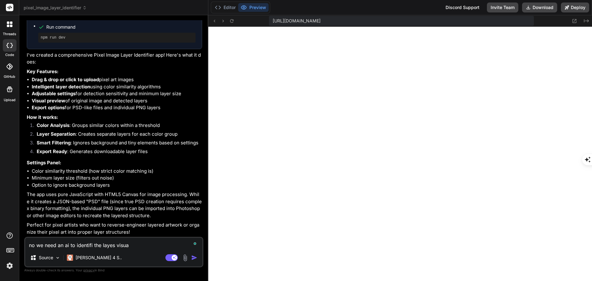
type textarea "x"
type textarea "no we need an ai to identifi the layes visuall"
type textarea "x"
type textarea "no we need an ai to identifi the layes visually"
type textarea "x"
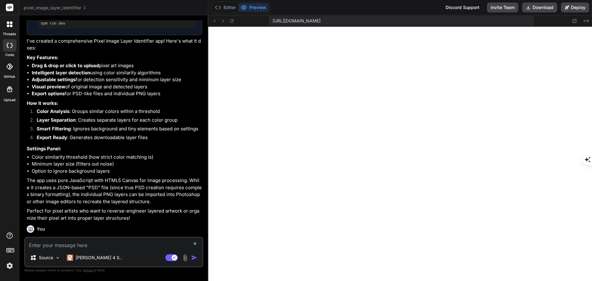
scroll to position [349, 0]
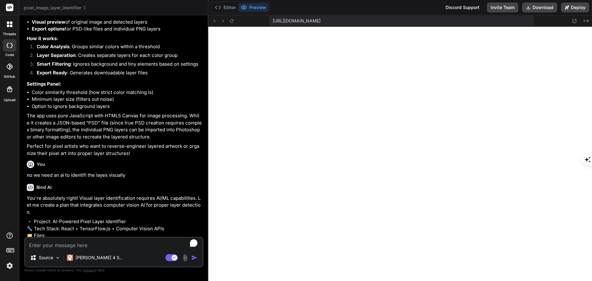
type textarea "x"
